Goal: Information Seeking & Learning: Learn about a topic

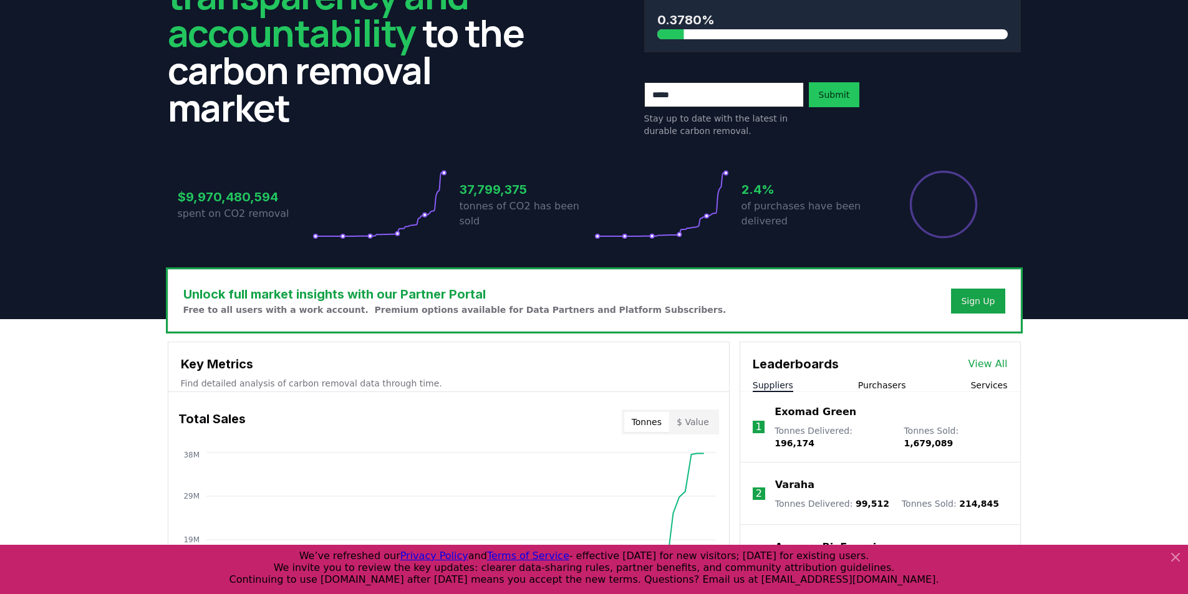
scroll to position [125, 0]
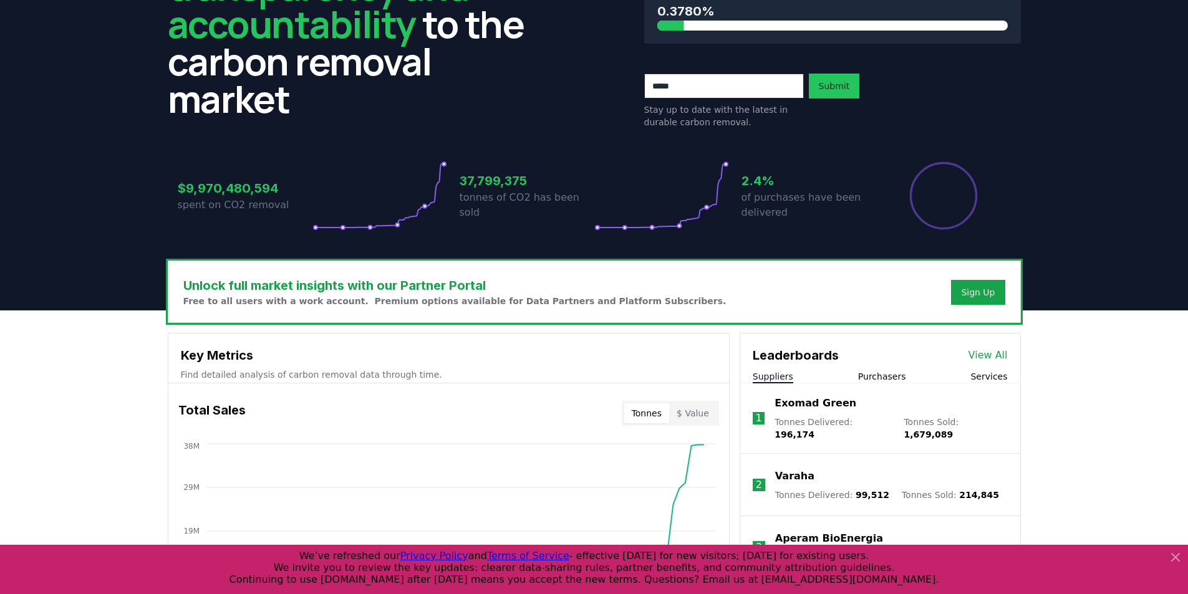
click at [1173, 554] on icon at bounding box center [1175, 557] width 7 height 7
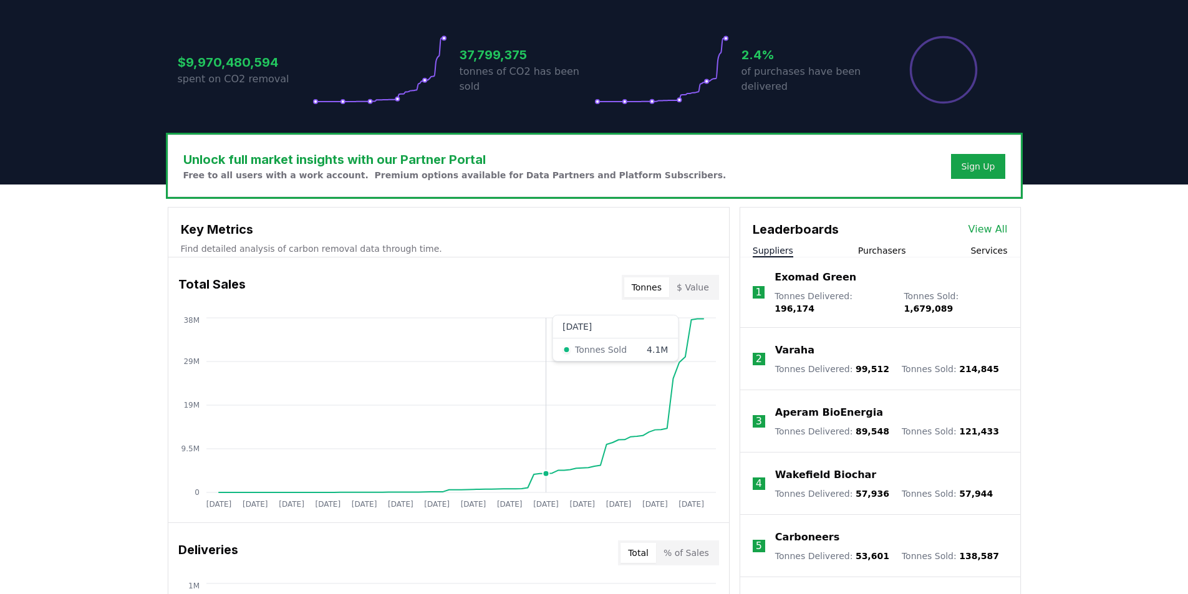
scroll to position [312, 0]
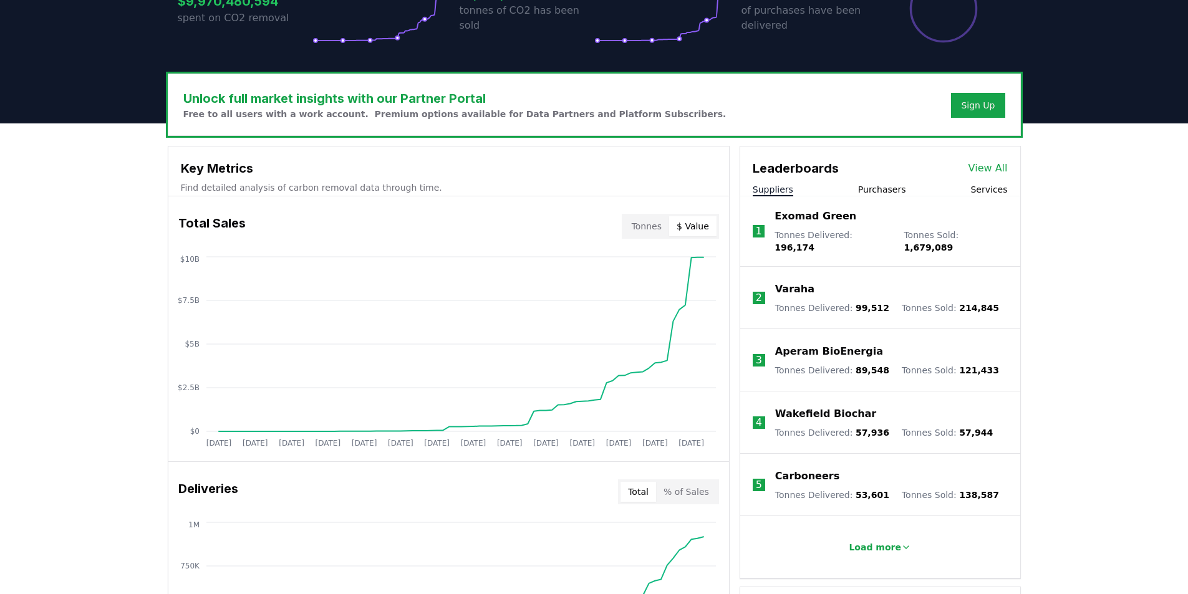
click at [698, 226] on button "$ Value" at bounding box center [692, 226] width 47 height 20
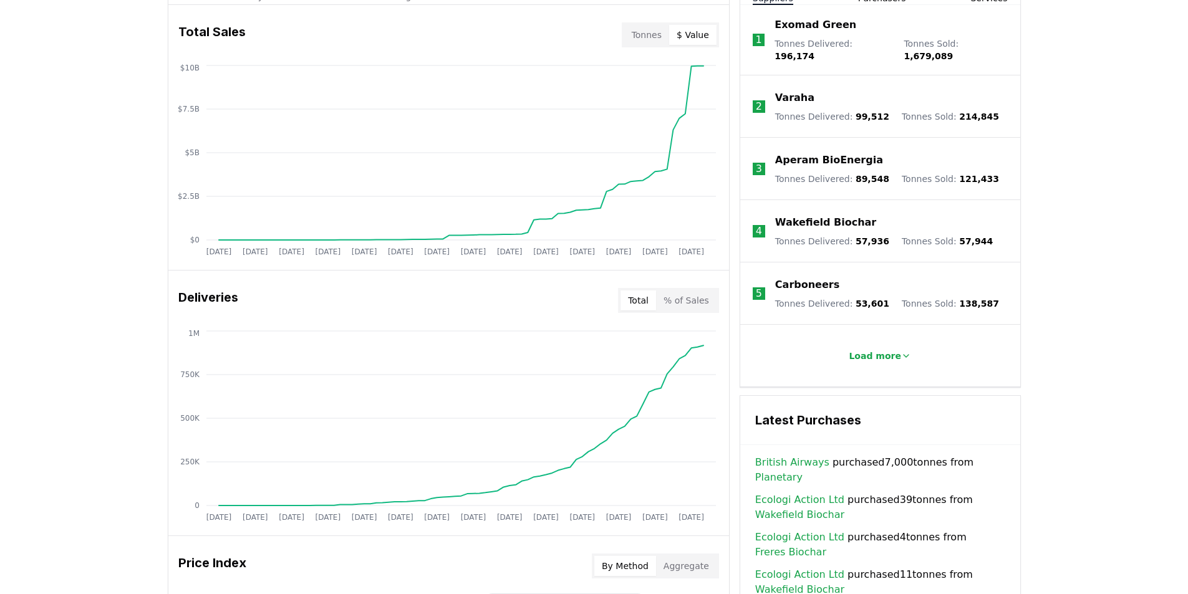
scroll to position [499, 0]
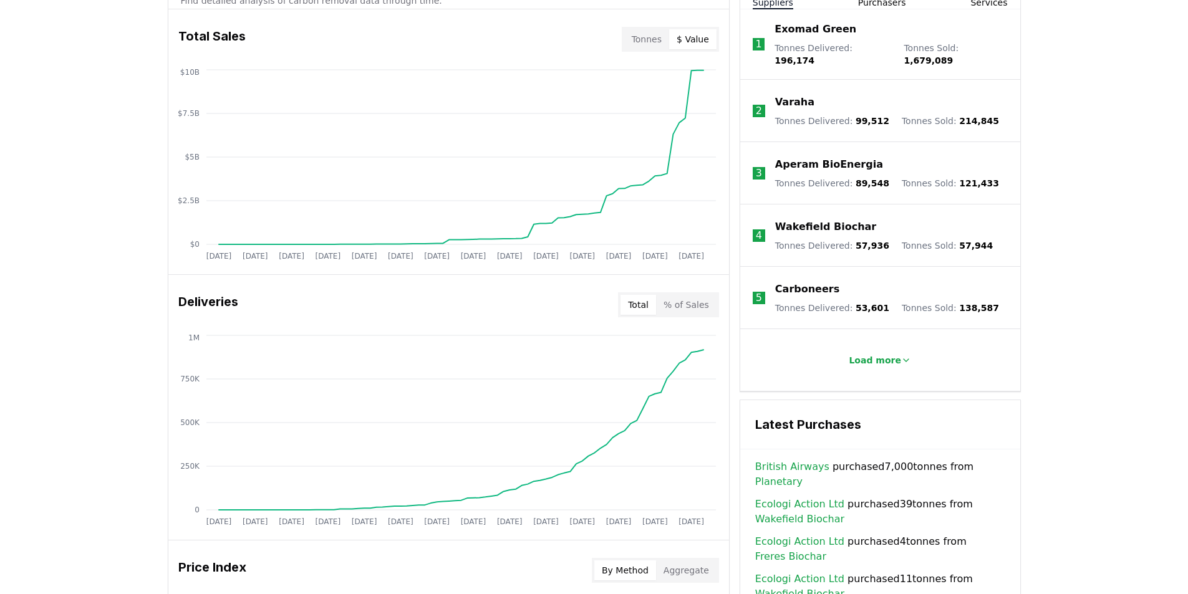
click at [695, 307] on button "% of Sales" at bounding box center [686, 305] width 61 height 20
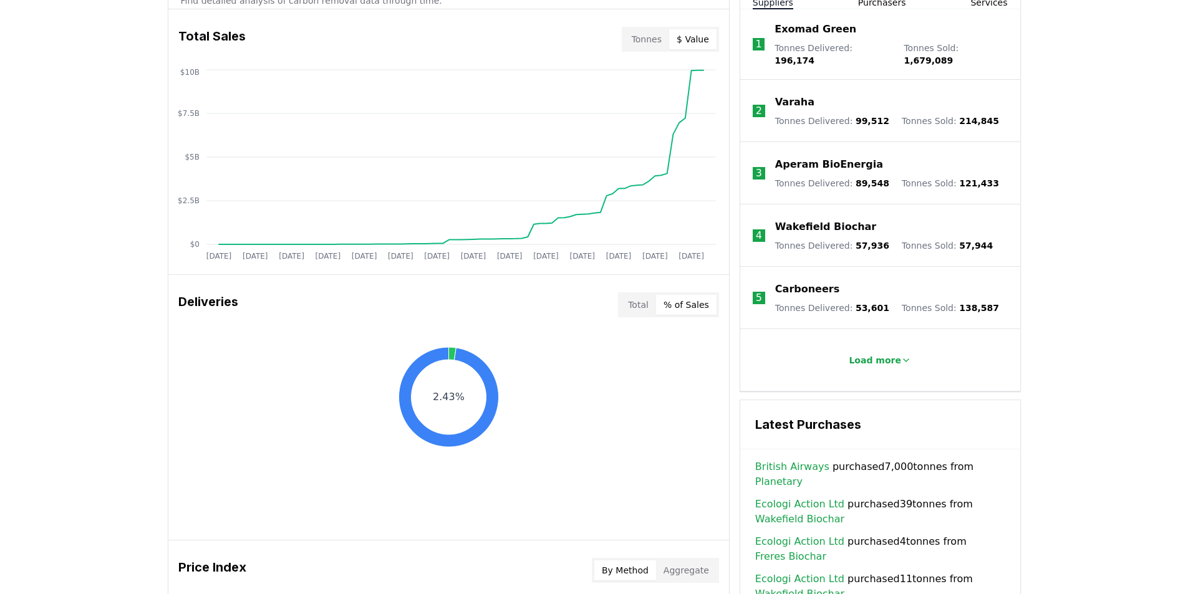
click at [636, 311] on button "Total" at bounding box center [639, 305] width 36 height 20
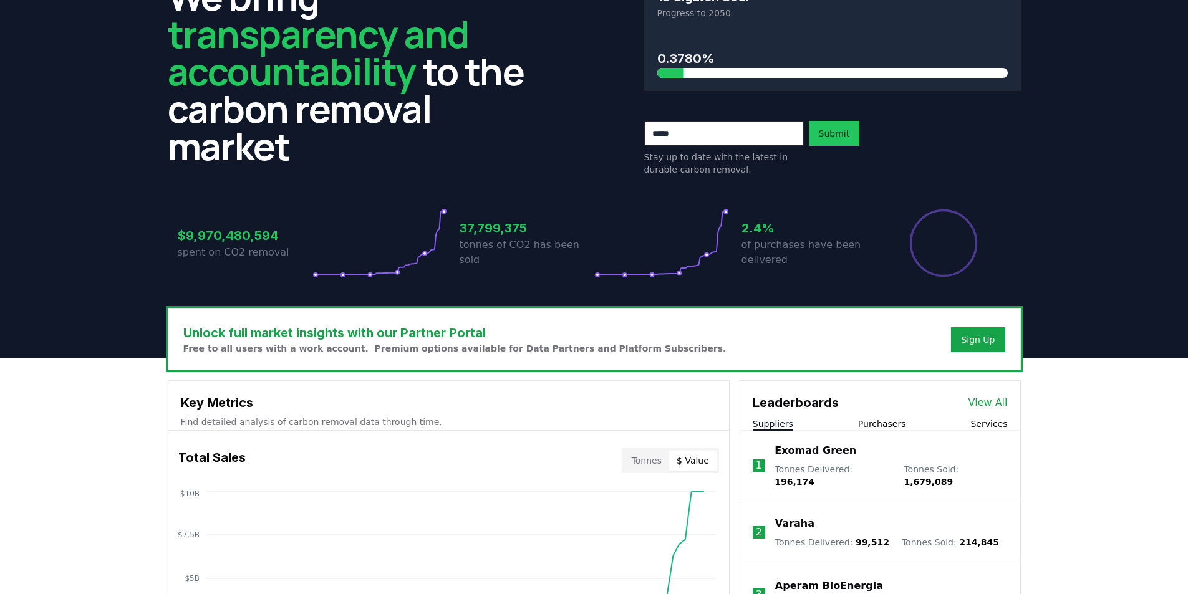
scroll to position [0, 0]
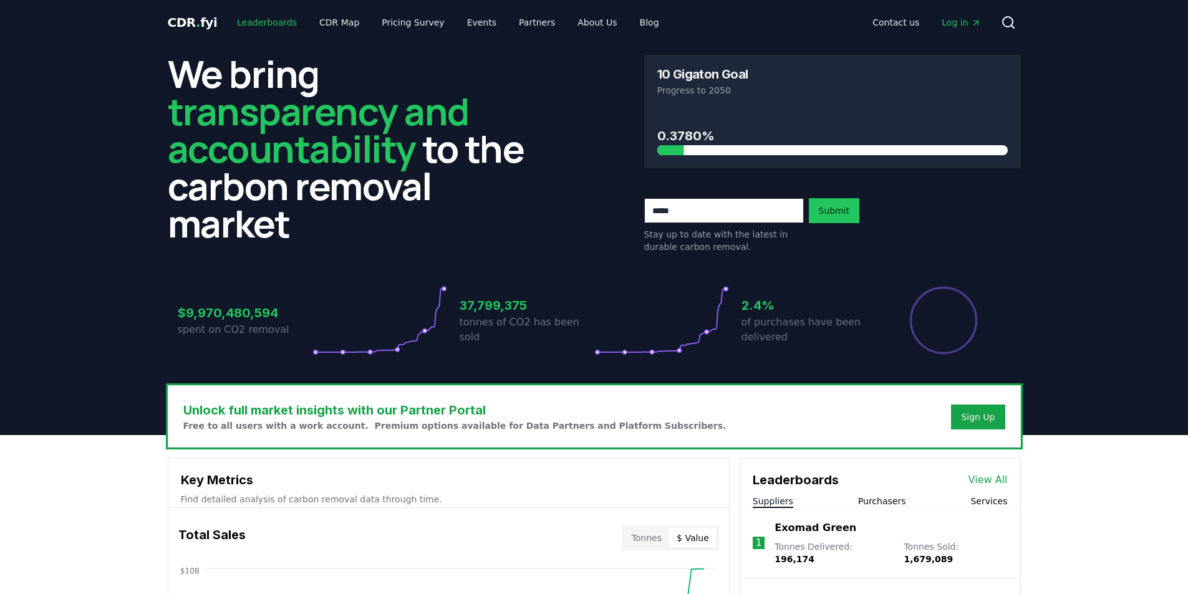
click at [272, 24] on link "Leaderboards" at bounding box center [267, 22] width 80 height 22
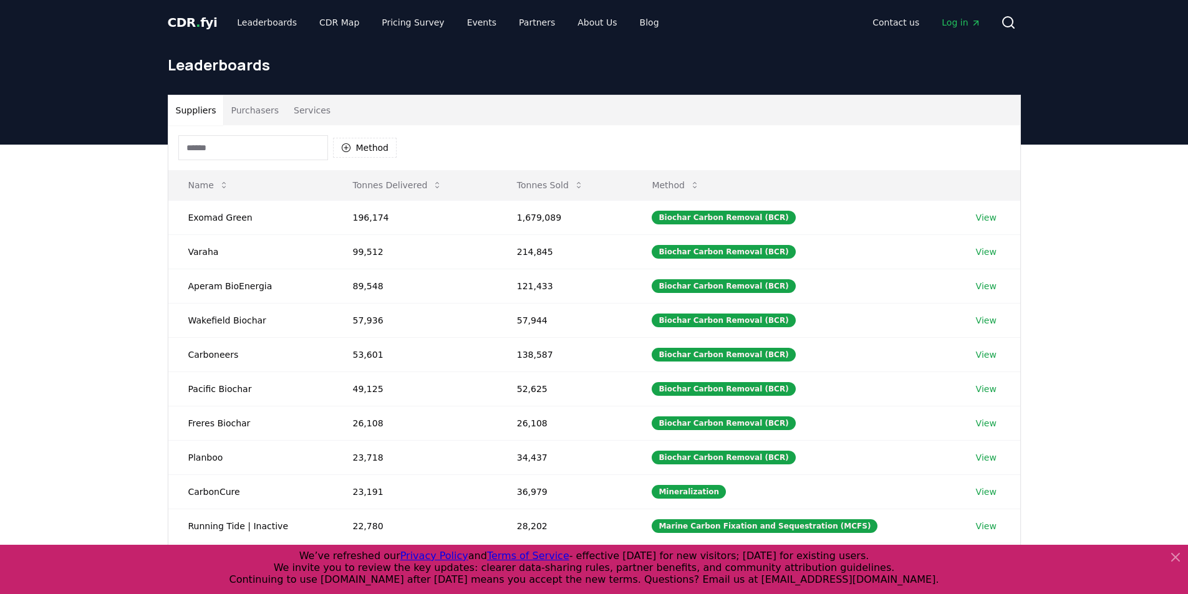
click at [290, 109] on button "Services" at bounding box center [312, 110] width 52 height 30
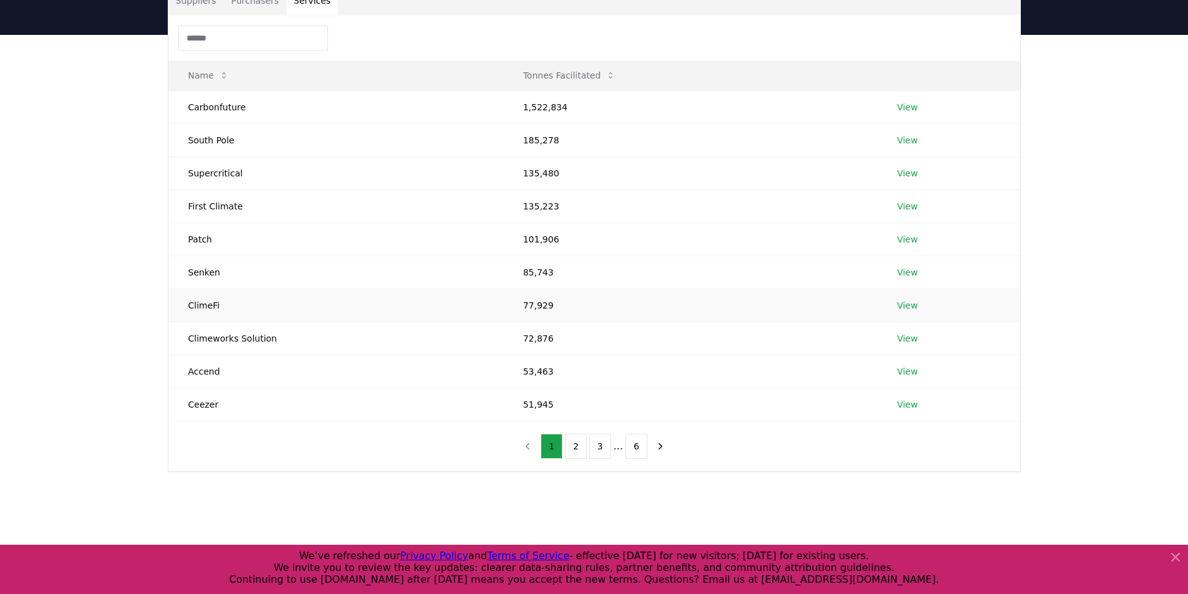
scroll to position [125, 0]
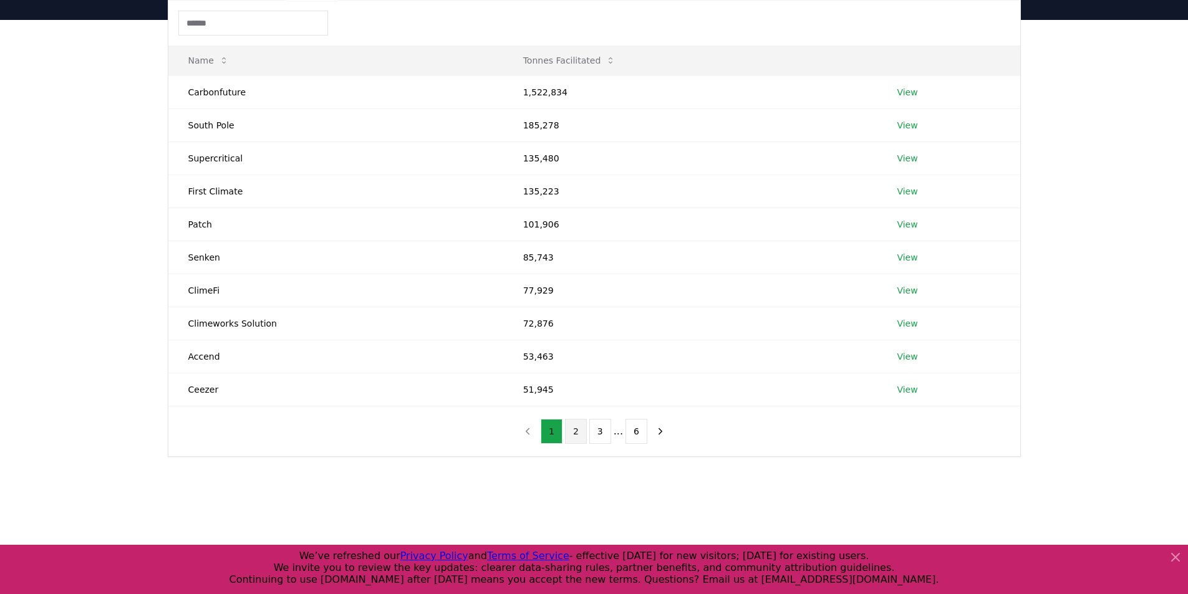
click at [576, 433] on button "2" at bounding box center [576, 431] width 22 height 25
click at [604, 437] on button "3" at bounding box center [600, 431] width 22 height 25
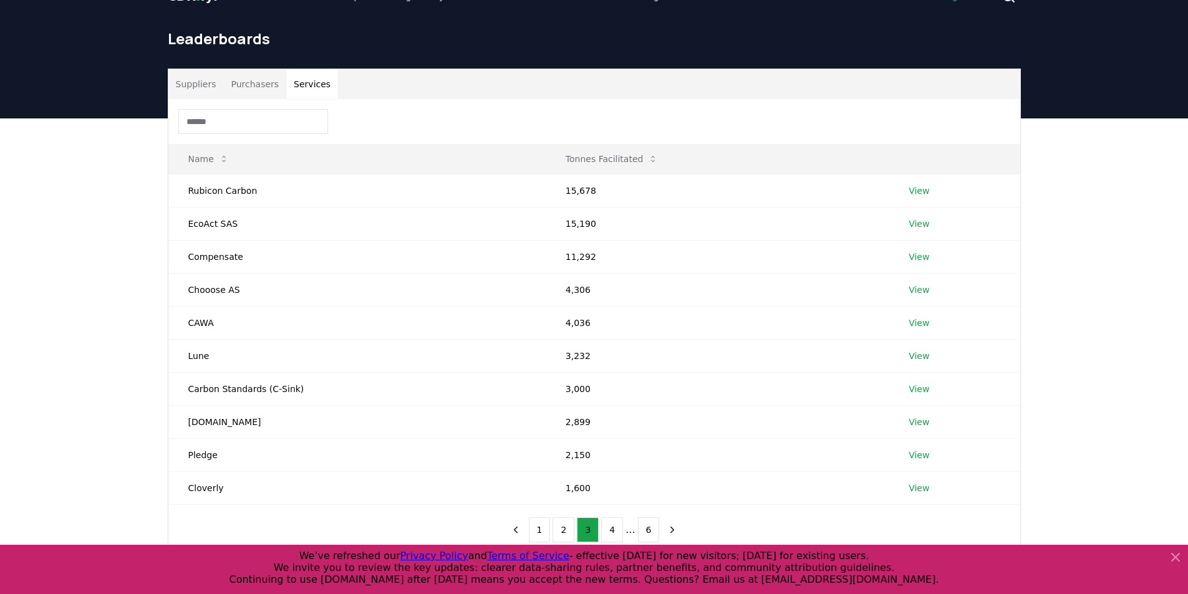
scroll to position [0, 0]
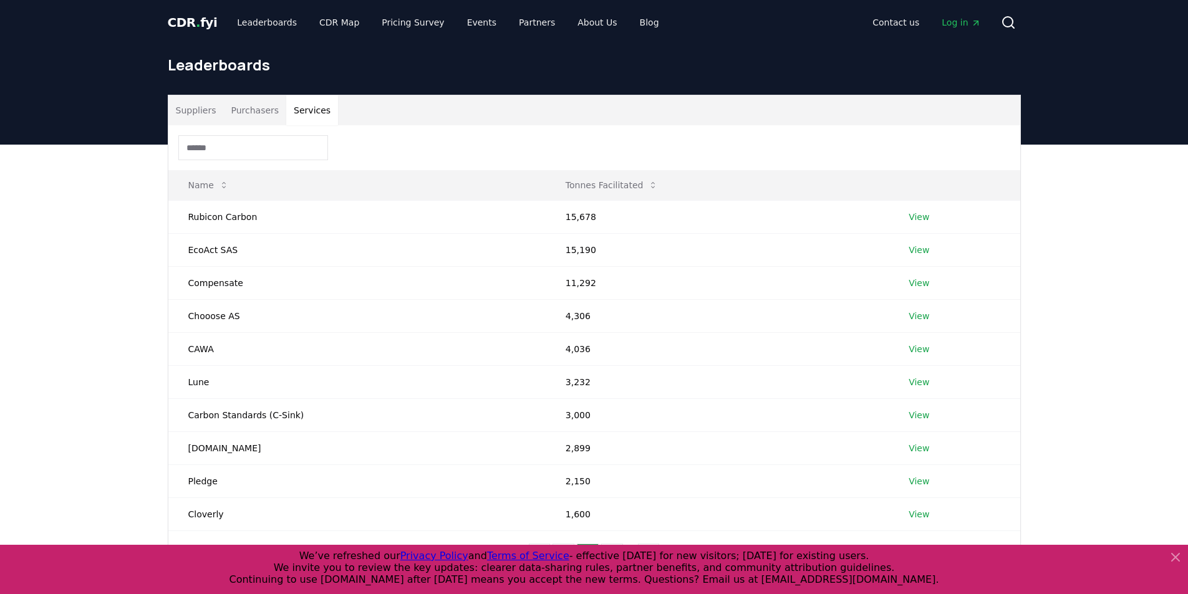
click at [253, 157] on input at bounding box center [253, 147] width 150 height 25
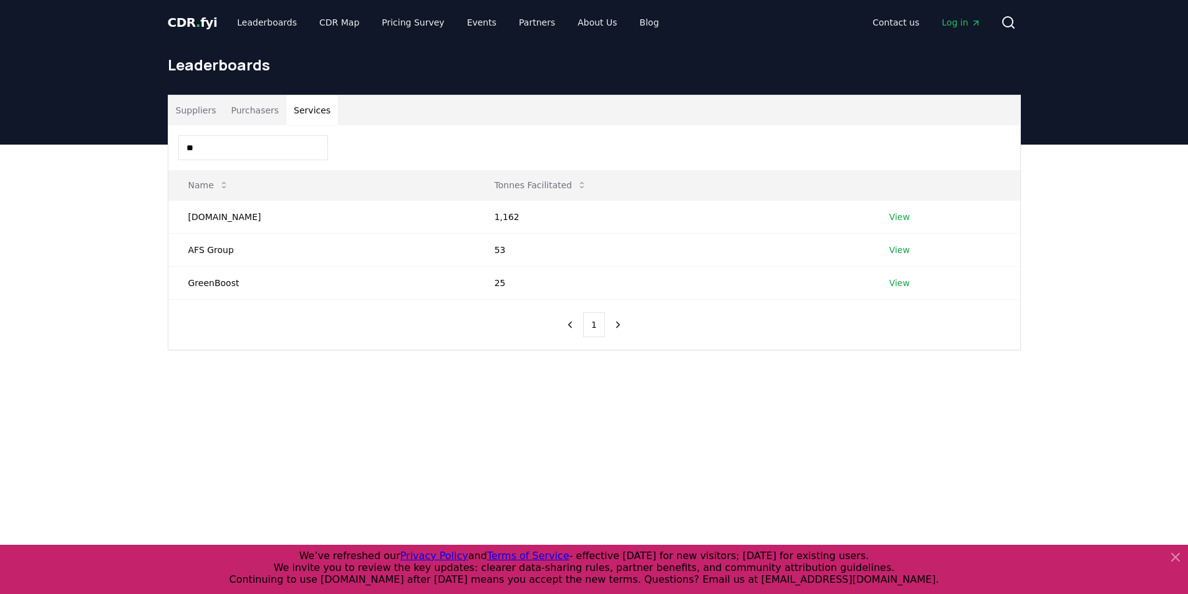
type input "*"
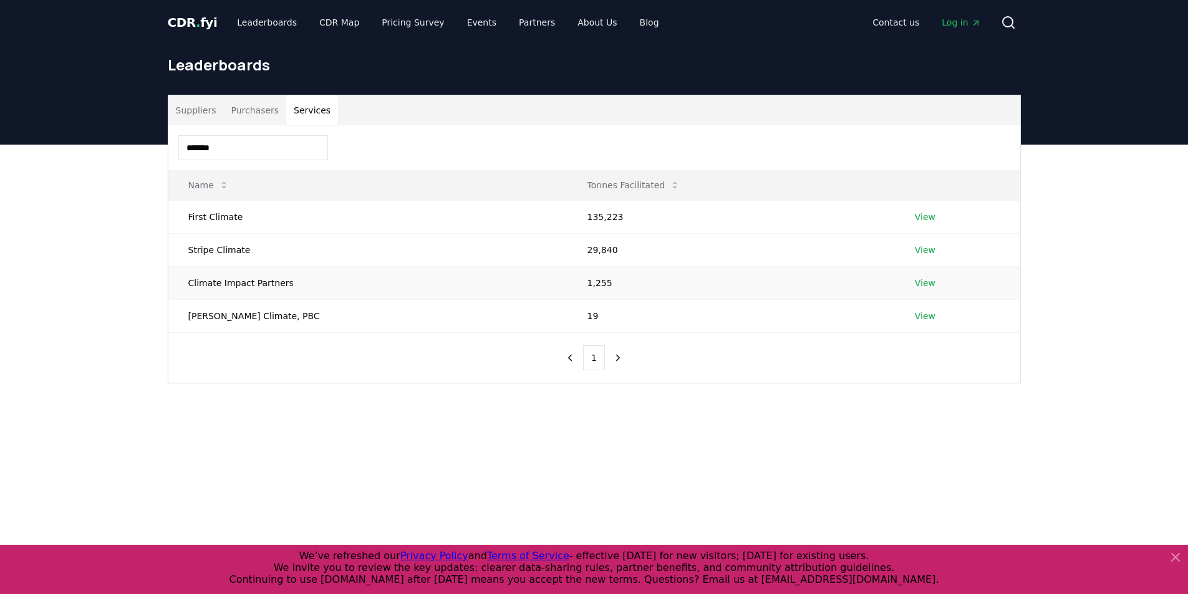
type input "*******"
click at [263, 290] on td "Climate Impact Partners" at bounding box center [367, 282] width 399 height 33
click at [916, 283] on link "View" at bounding box center [925, 283] width 21 height 12
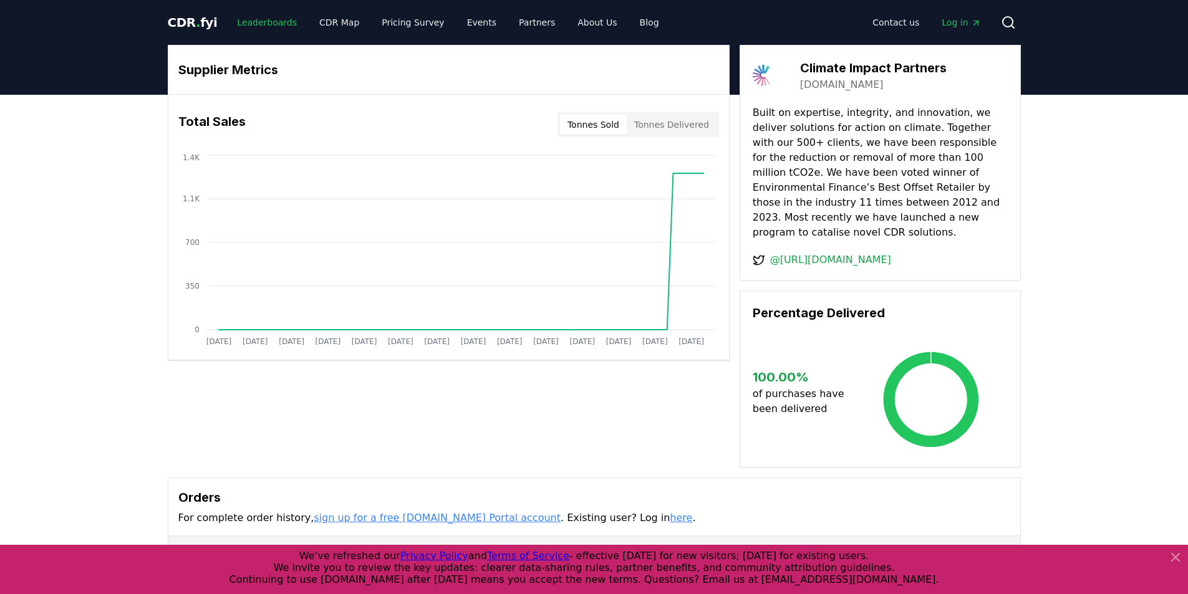
click at [273, 26] on link "Leaderboards" at bounding box center [267, 22] width 80 height 22
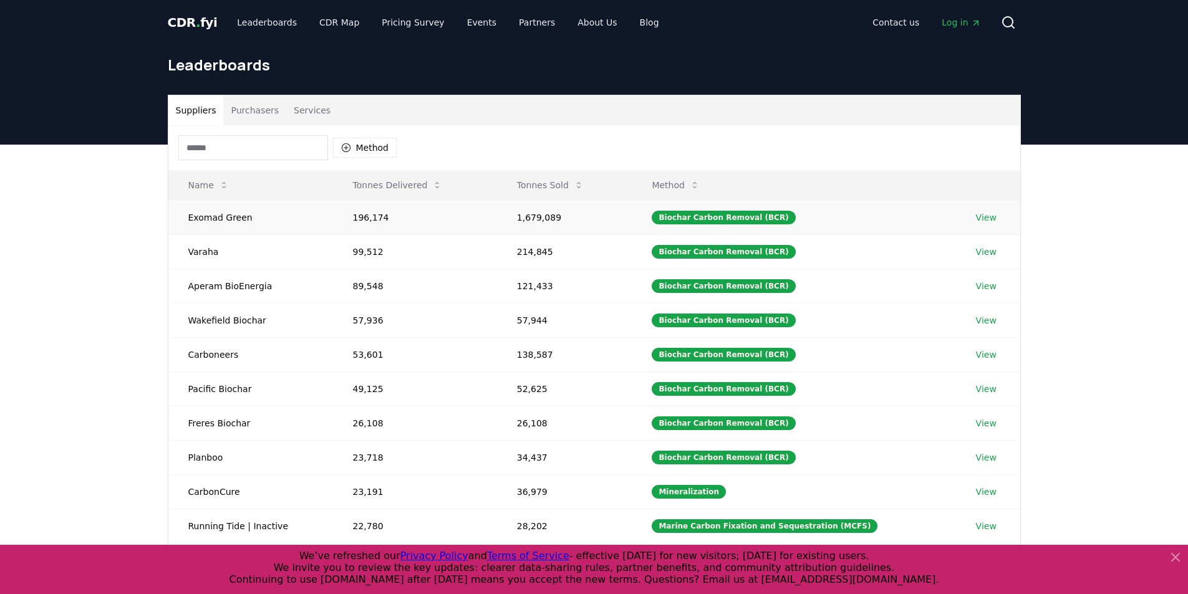
click at [982, 218] on link "View" at bounding box center [986, 217] width 21 height 12
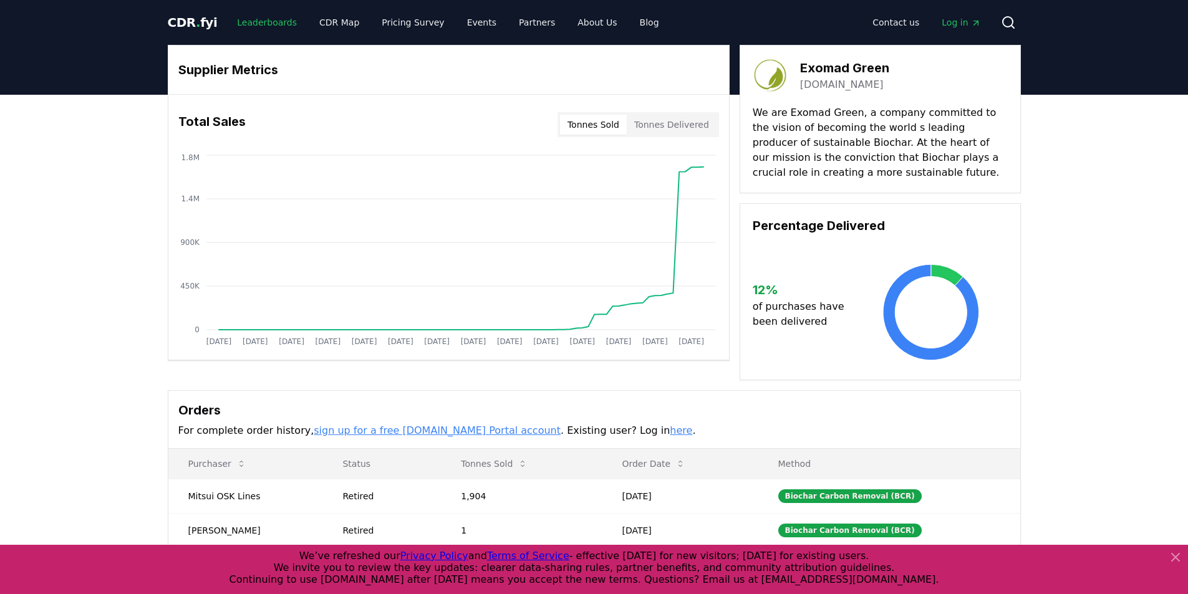
click at [274, 31] on link "Leaderboards" at bounding box center [267, 22] width 80 height 22
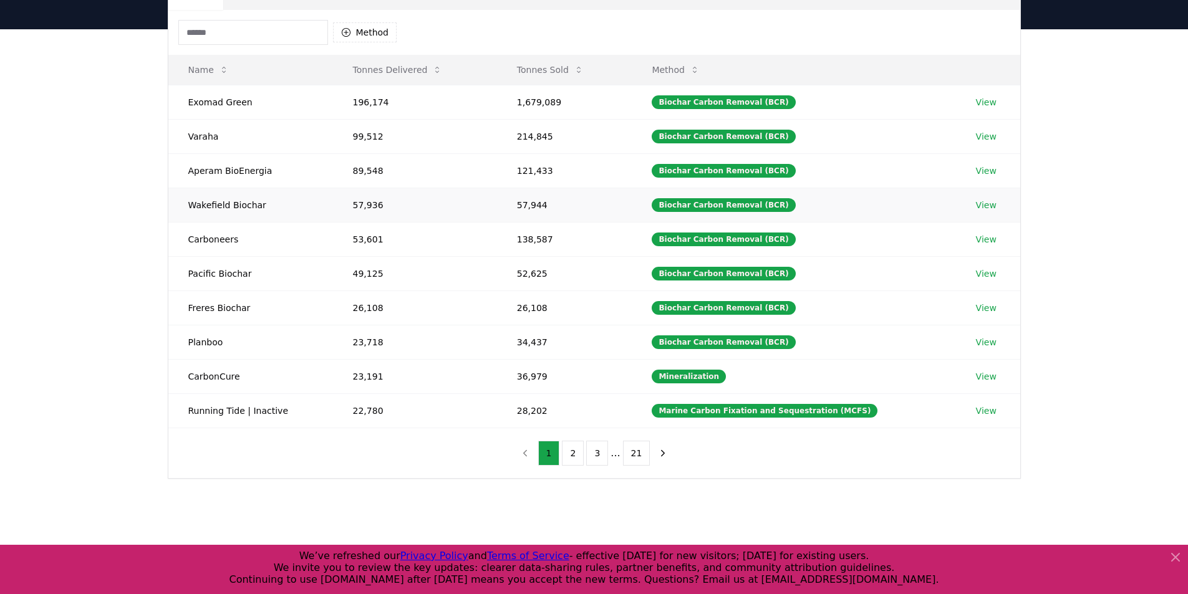
scroll to position [312, 0]
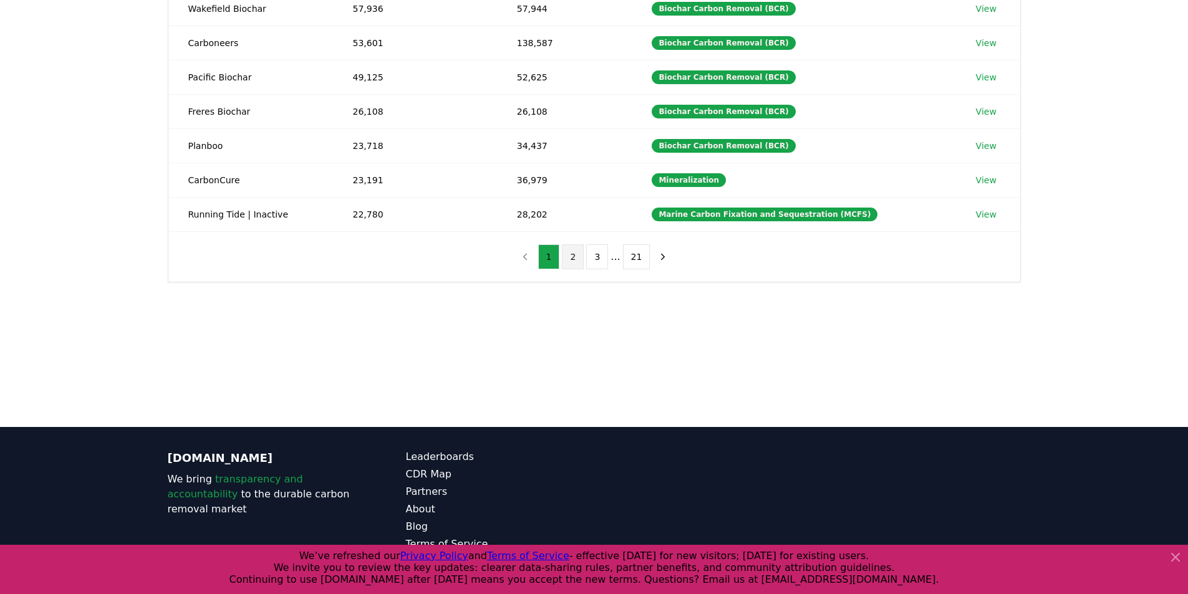
click at [571, 259] on button "2" at bounding box center [573, 257] width 22 height 25
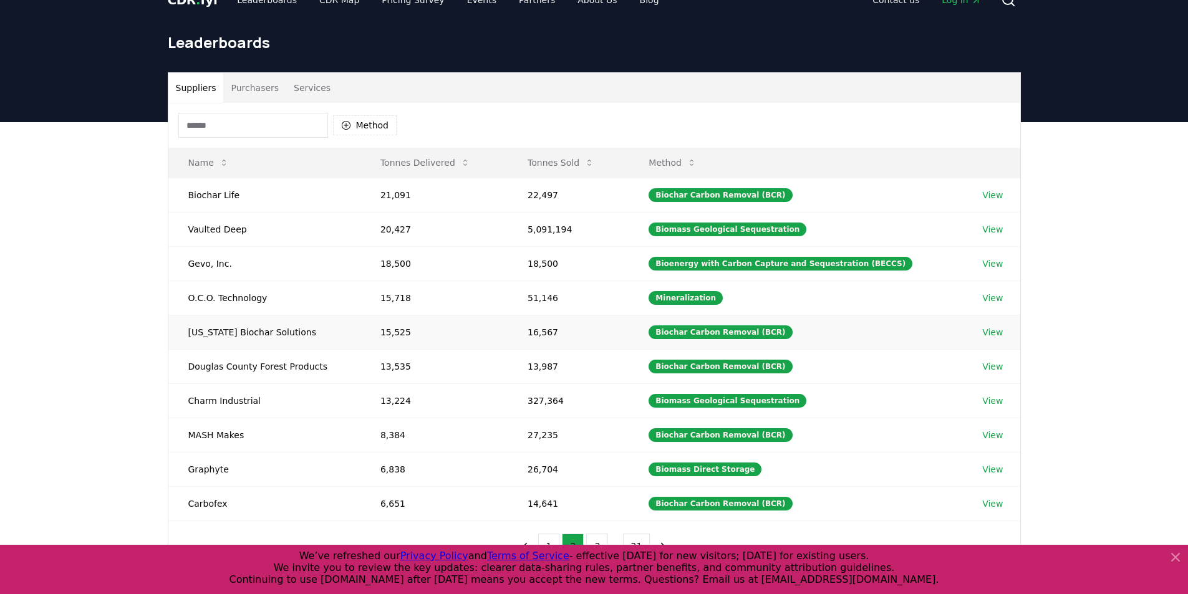
scroll to position [0, 0]
